Goal: Task Accomplishment & Management: Use online tool/utility

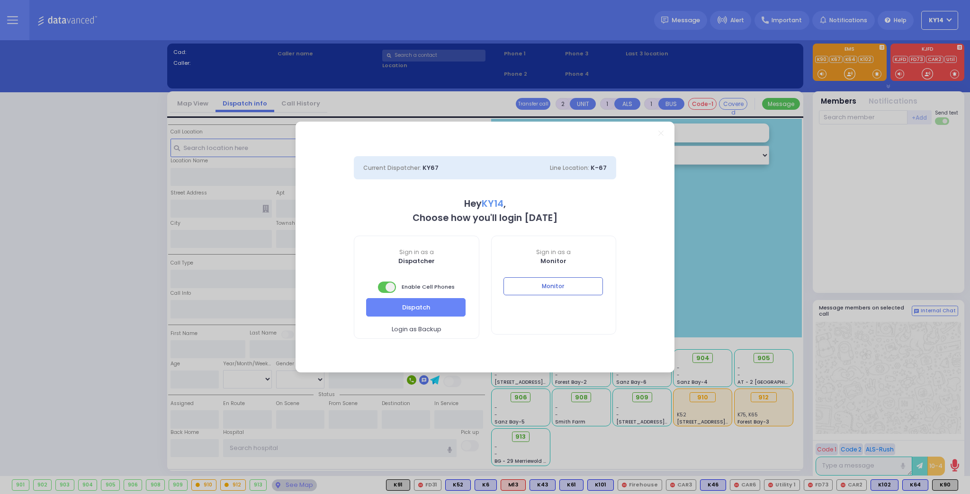
select select "2"
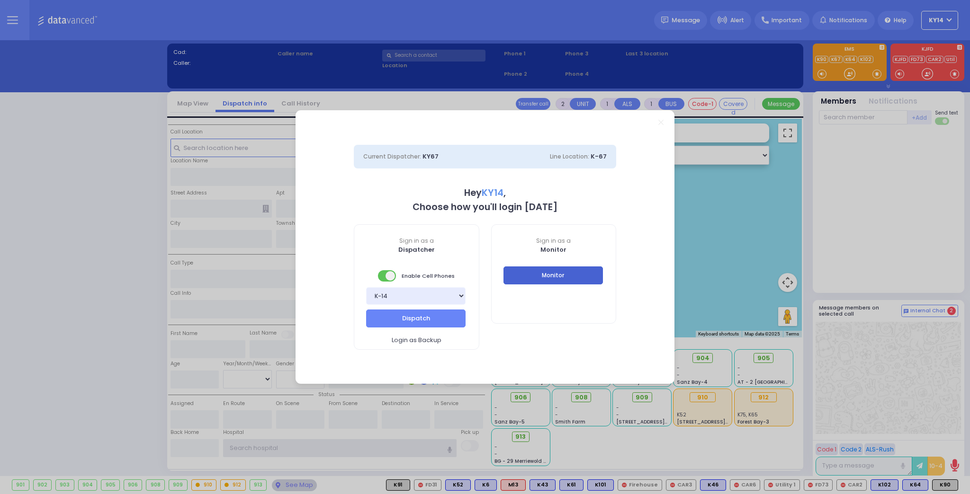
type input "ky14"
click at [552, 268] on button "Monitor" at bounding box center [552, 276] width 99 height 18
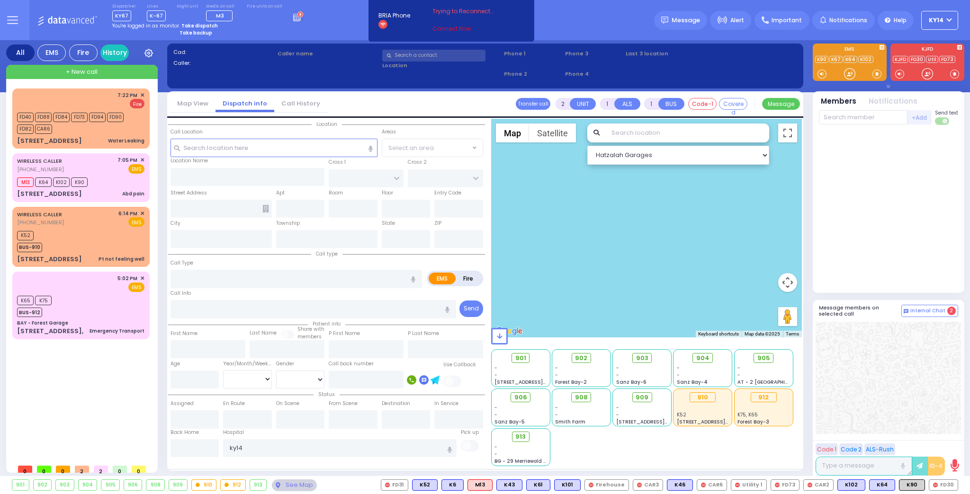
click at [439, 27] on link "Connect Now" at bounding box center [469, 29] width 75 height 9
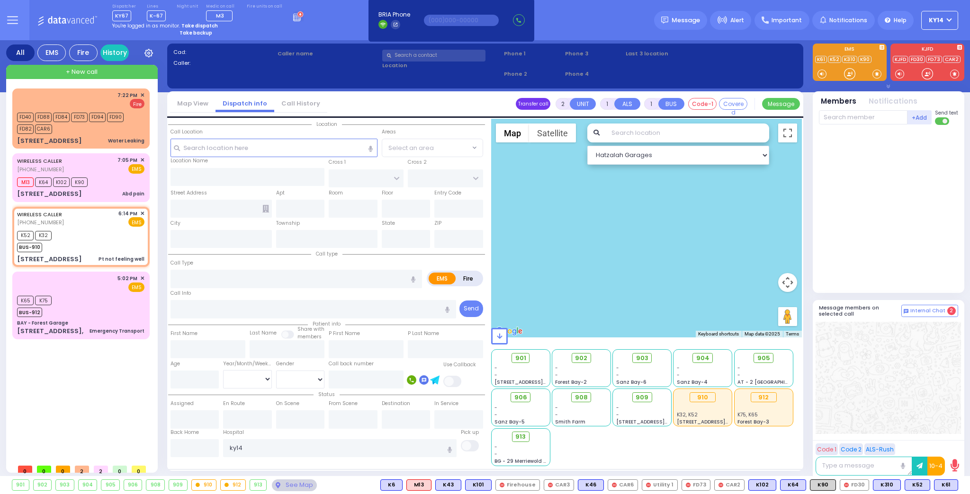
type input "1"
type input "0"
select select
type input "Pt not feeling well"
radio input "true"
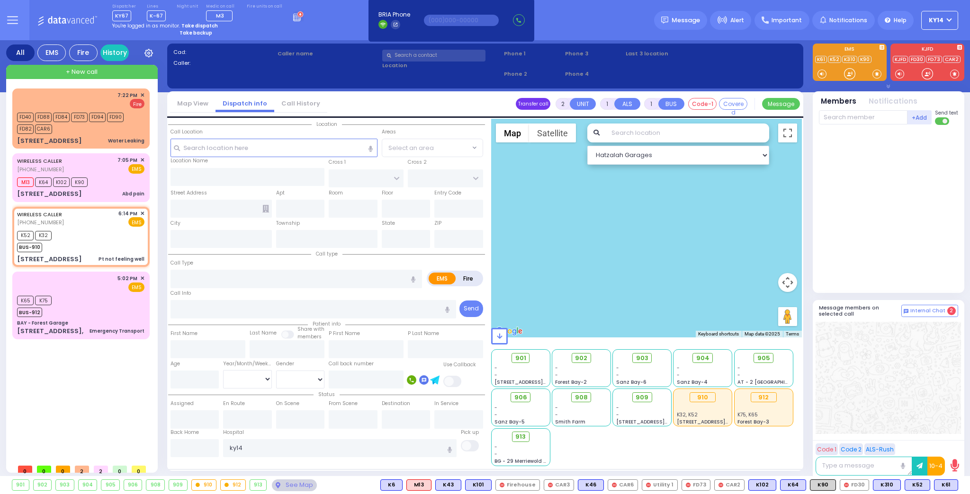
type input "30"
select select "Year"
select select "[DEMOGRAPHIC_DATA]"
type input "18:14"
type input "18:15"
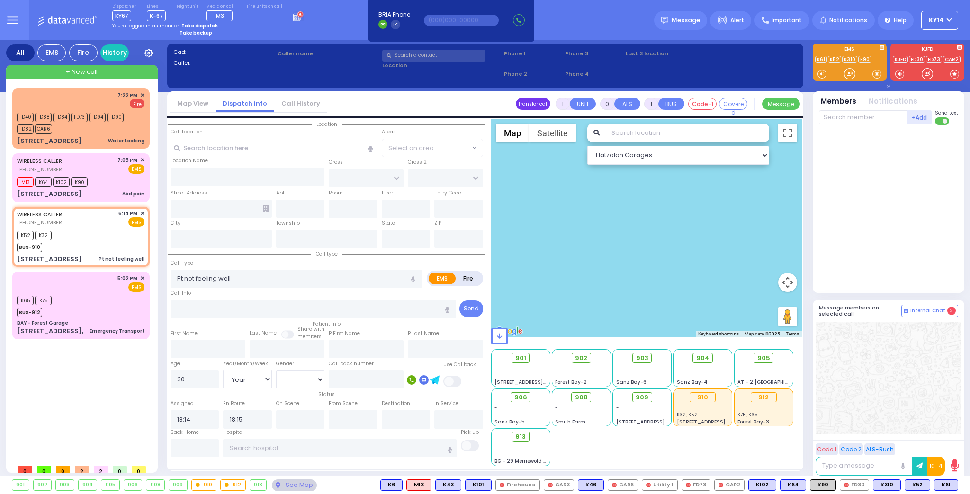
select select "Hatzalah Garages"
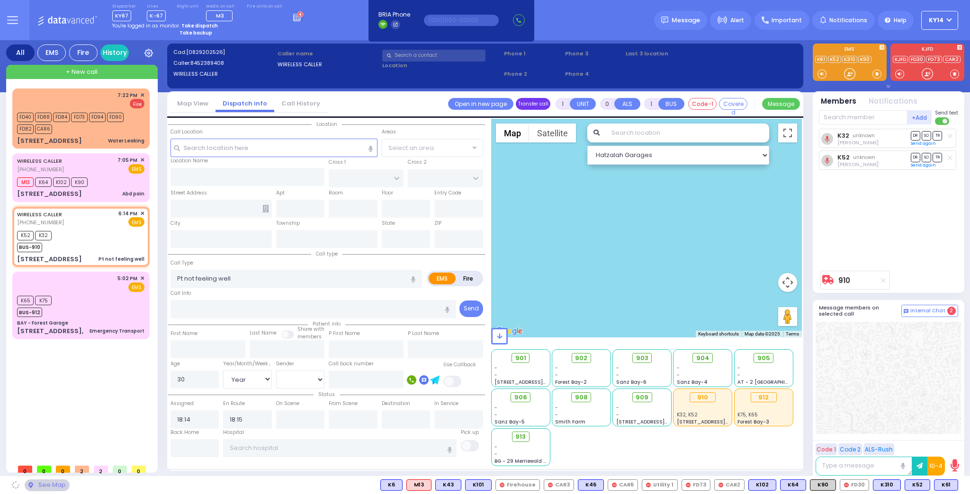
type input "[GEOGRAPHIC_DATA]"
type input "TOLTCHAV WAY"
type input "[STREET_ADDRESS]"
type input "001"
type input "Monroe"
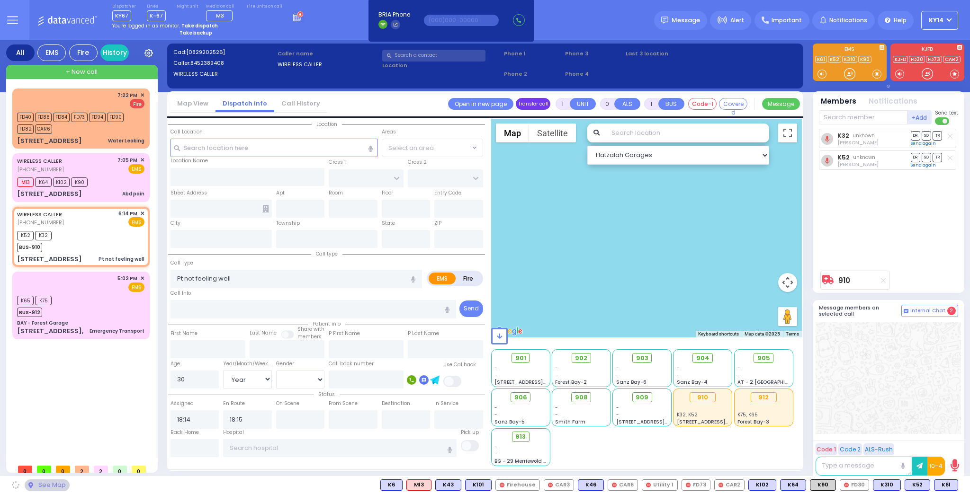
type input "[US_STATE]"
type input "10950"
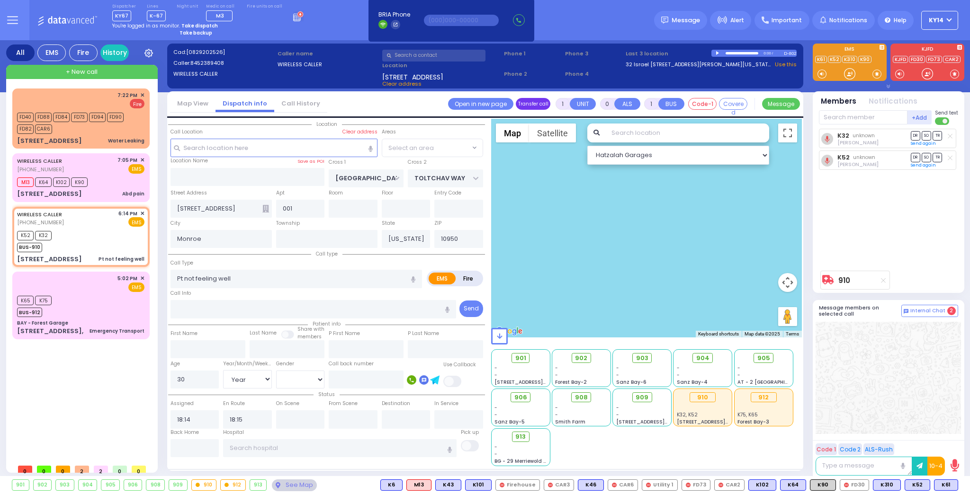
select select "BEIRECH MOSHE"
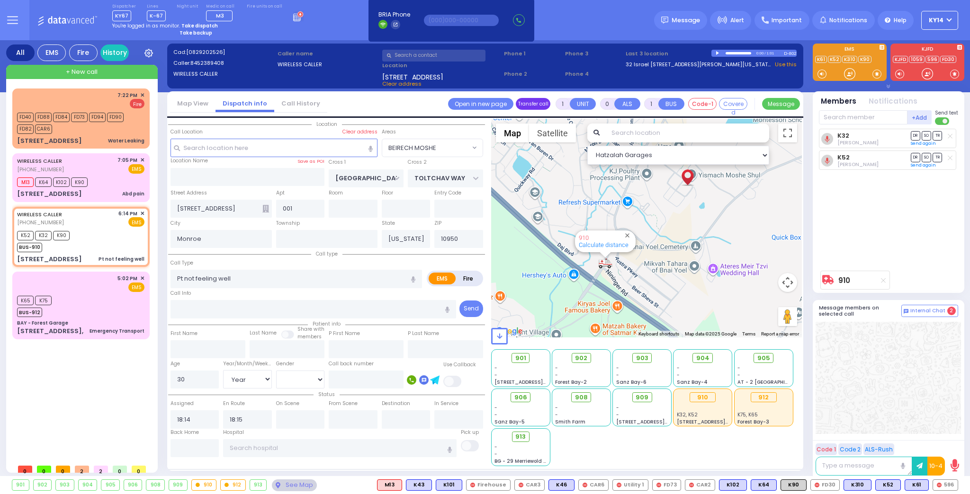
select select
radio input "true"
select select "Year"
select select "[DEMOGRAPHIC_DATA]"
select select "Hatzalah Garages"
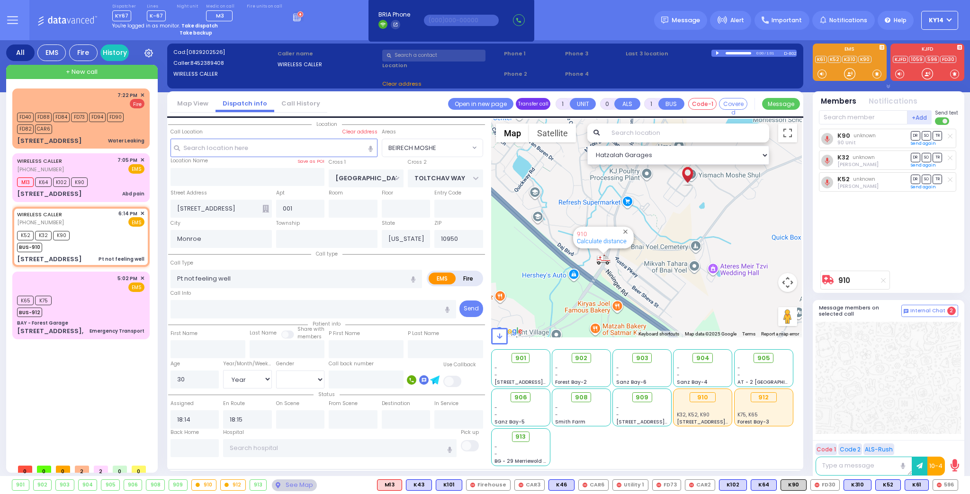
select select "BEIRECH MOSHE"
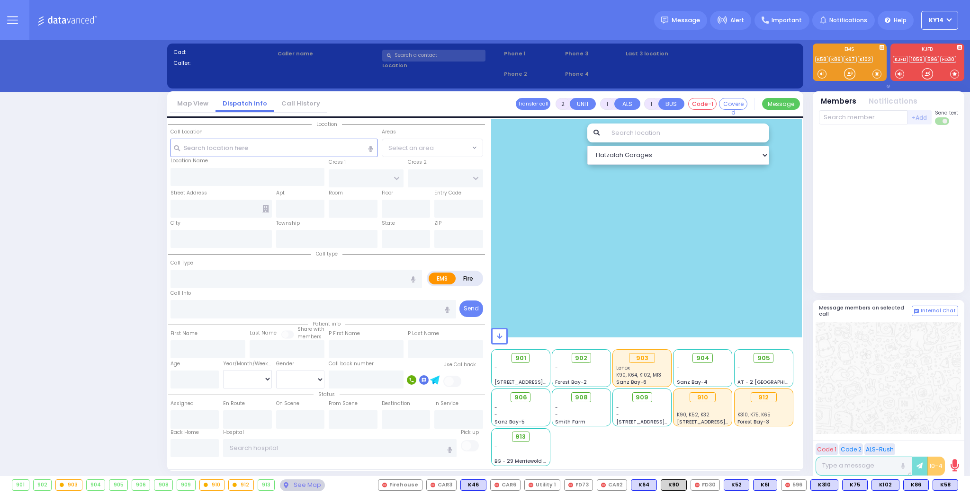
select select "2"
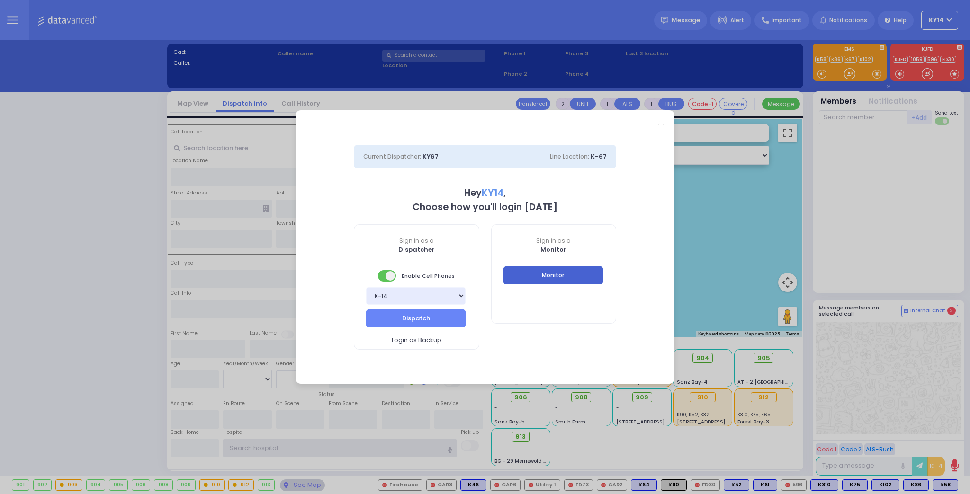
type input "ky14"
click at [587, 278] on button "Monitor" at bounding box center [552, 276] width 99 height 18
